Goal: Transaction & Acquisition: Download file/media

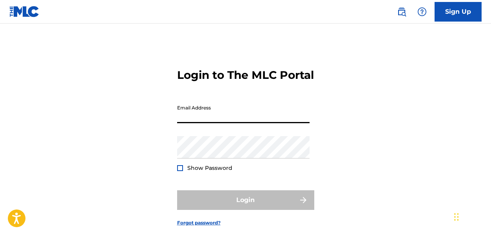
click at [250, 123] on input "Email Address" at bounding box center [243, 112] width 132 height 22
type input "[EMAIL_ADDRESS][DOMAIN_NAME]"
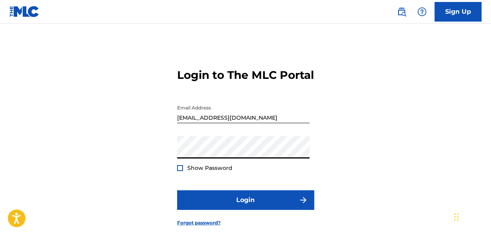
click at [177, 190] on button "Login" at bounding box center [245, 200] width 137 height 20
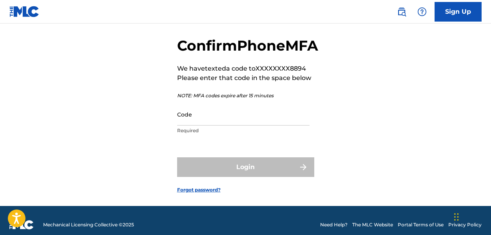
scroll to position [47, 0]
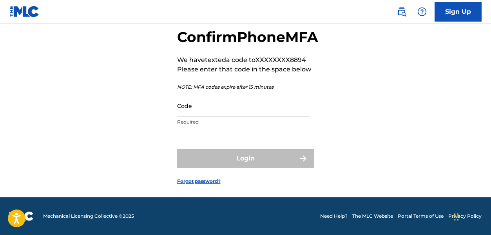
drag, startPoint x: 225, startPoint y: 119, endPoint x: 435, endPoint y: 80, distance: 213.6
click at [435, 80] on div "Confirm Phone MFA We have texted a code to XXXXXXXX8894 Please enter that code …" at bounding box center [245, 100] width 491 height 194
click at [254, 112] on input "Code" at bounding box center [243, 105] width 132 height 22
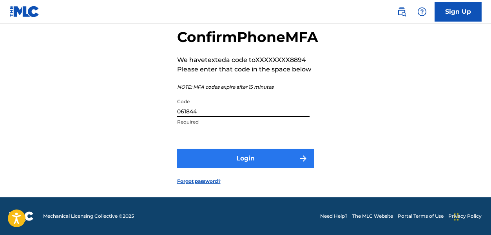
type input "061844"
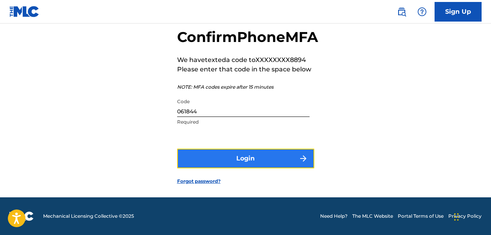
click at [230, 168] on button "Login" at bounding box center [245, 159] width 137 height 20
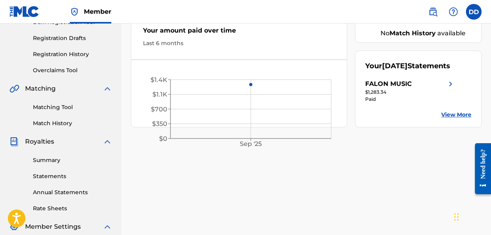
scroll to position [141, 0]
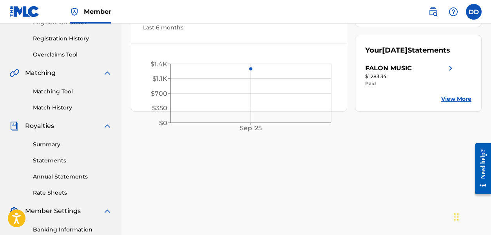
click at [109, 126] on img at bounding box center [107, 125] width 9 height 9
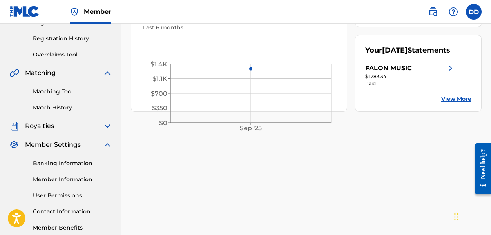
click at [14, 126] on img at bounding box center [13, 125] width 9 height 9
click at [106, 125] on img at bounding box center [107, 125] width 9 height 9
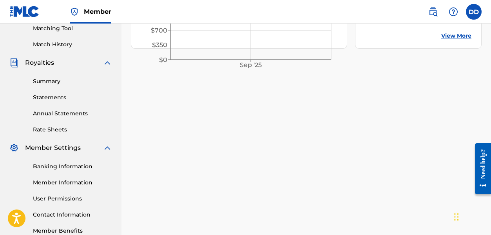
scroll to position [189, 0]
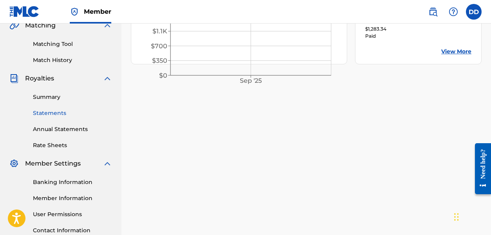
click at [58, 113] on link "Statements" at bounding box center [72, 113] width 79 height 8
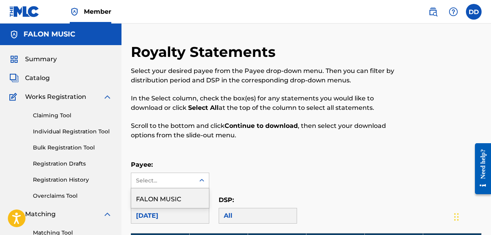
click at [201, 181] on icon at bounding box center [201, 180] width 5 height 3
click at [173, 199] on div "FALON MUSIC" at bounding box center [170, 198] width 78 height 20
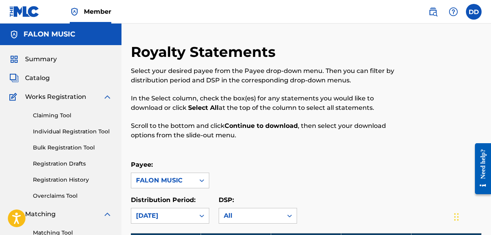
click at [410, 83] on div at bounding box center [441, 96] width 81 height 106
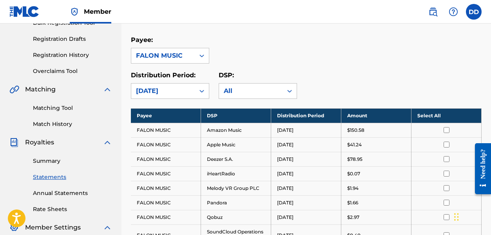
scroll to position [125, 0]
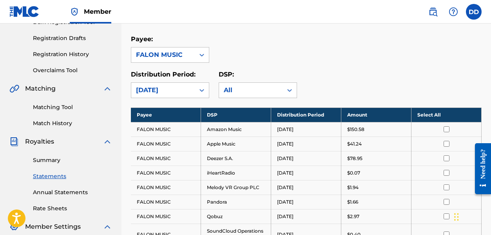
click at [447, 129] on input "checkbox" at bounding box center [447, 129] width 6 height 6
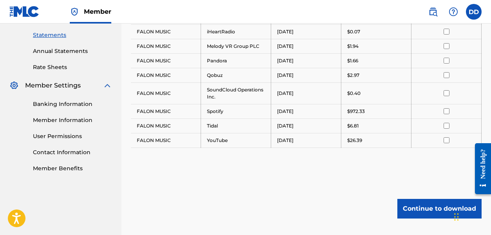
scroll to position [282, 0]
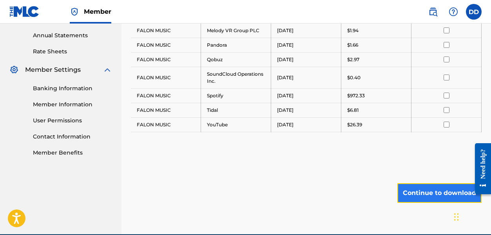
click at [445, 192] on button "Continue to download" at bounding box center [439, 193] width 84 height 20
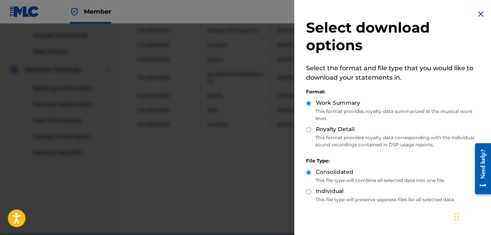
click at [309, 130] on input "Royalty Detail" at bounding box center [308, 129] width 5 height 5
radio input "true"
click at [306, 101] on input "Work Summary" at bounding box center [308, 103] width 5 height 5
radio input "true"
click at [306, 127] on input "Royalty Detail" at bounding box center [308, 129] width 5 height 5
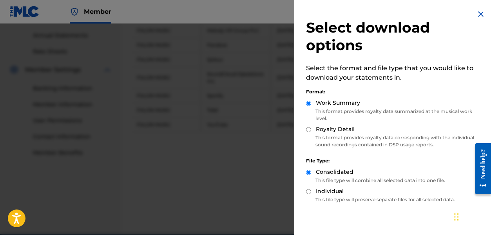
radio input "true"
click at [306, 101] on input "Work Summary" at bounding box center [308, 103] width 5 height 5
radio input "true"
click at [417, 123] on div "Work Summary This format provides royalty data summarized at the musical work l…" at bounding box center [394, 112] width 177 height 26
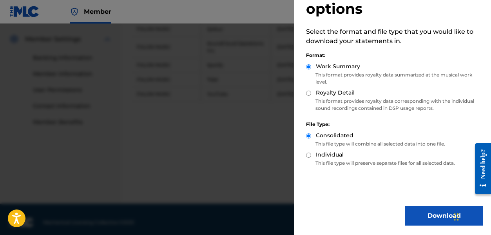
scroll to position [314, 0]
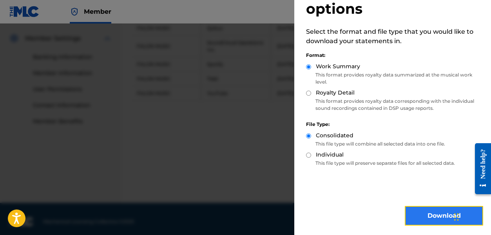
click at [430, 213] on button "Download" at bounding box center [444, 216] width 78 height 20
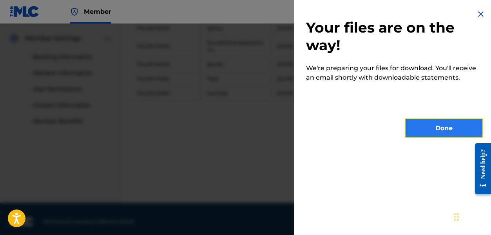
click at [441, 130] on button "Done" at bounding box center [444, 128] width 78 height 20
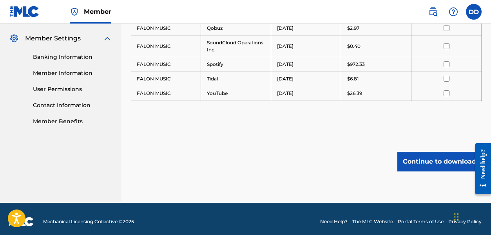
drag, startPoint x: 441, startPoint y: 130, endPoint x: 218, endPoint y: 158, distance: 225.2
click at [218, 158] on div "Continue to download" at bounding box center [306, 162] width 351 height 20
